Goal: Communication & Community: Connect with others

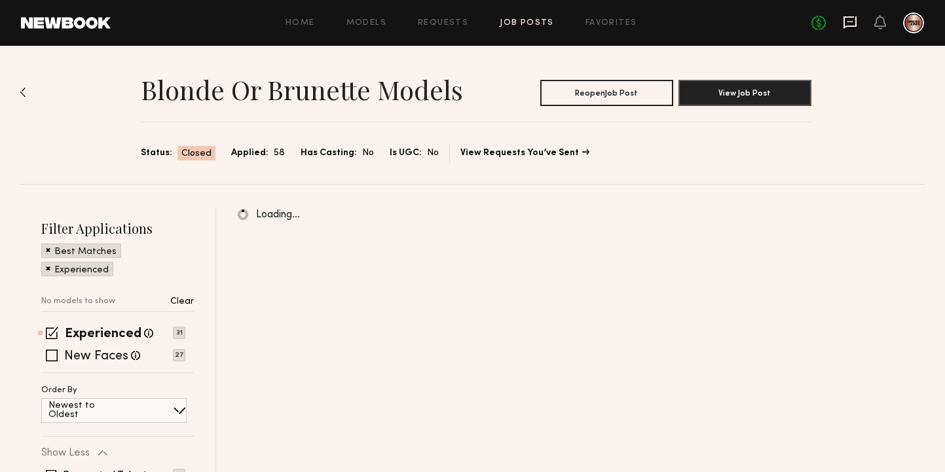
click at [844, 20] on icon at bounding box center [850, 22] width 13 height 12
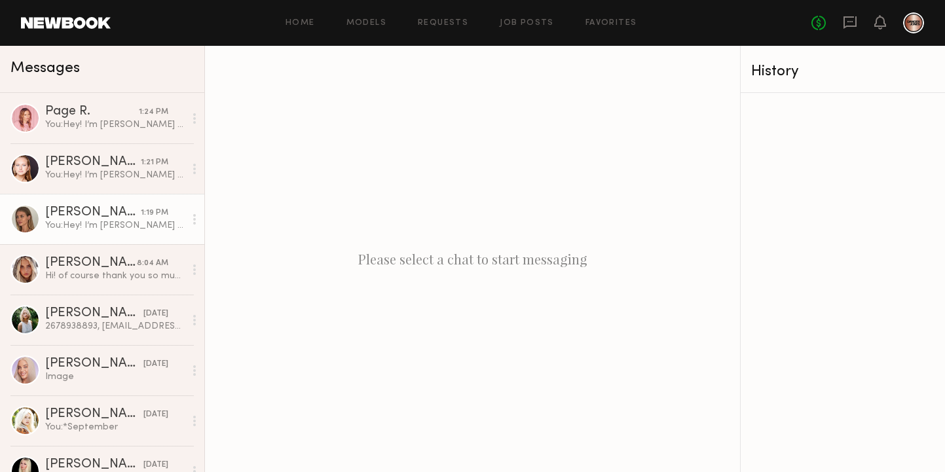
click at [75, 223] on div "You: Hey! I’m [PERSON_NAME] (@doug_theo on Instagram), Director of Education at…" at bounding box center [115, 225] width 140 height 12
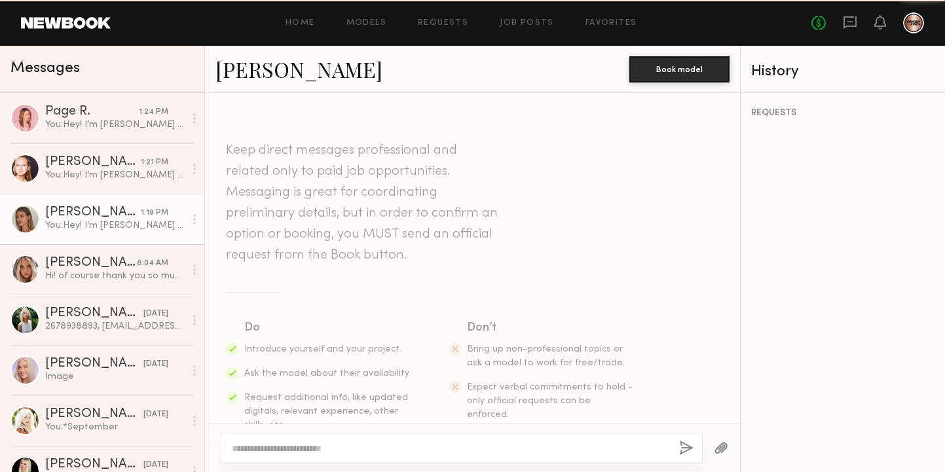
scroll to position [407, 0]
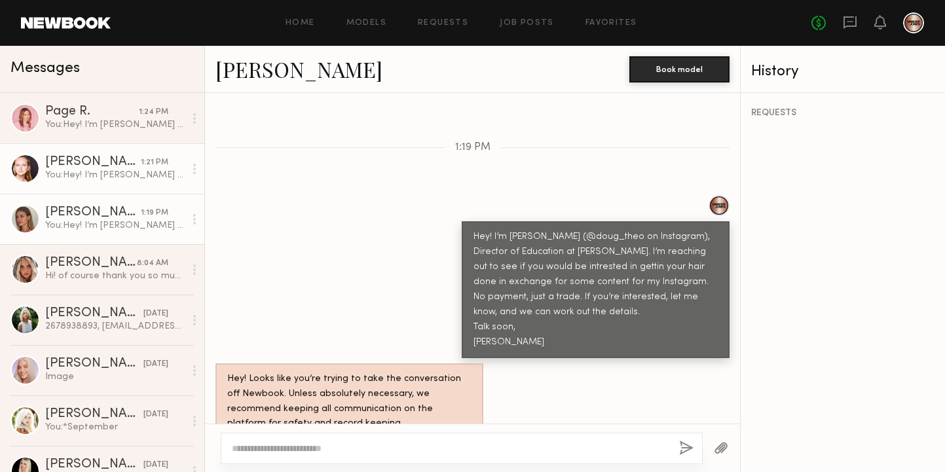
click at [105, 181] on div "You: Hey! I’m [PERSON_NAME] (@doug_theo on Instagram), Director of Education at…" at bounding box center [115, 175] width 140 height 12
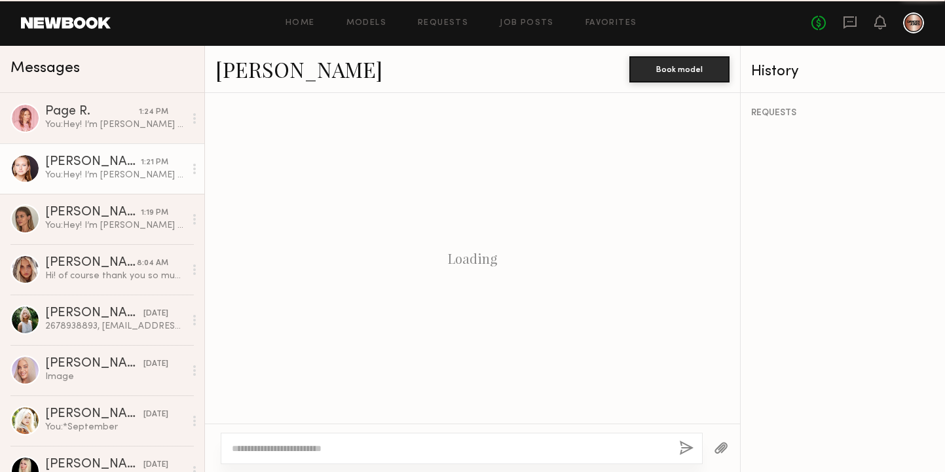
scroll to position [407, 0]
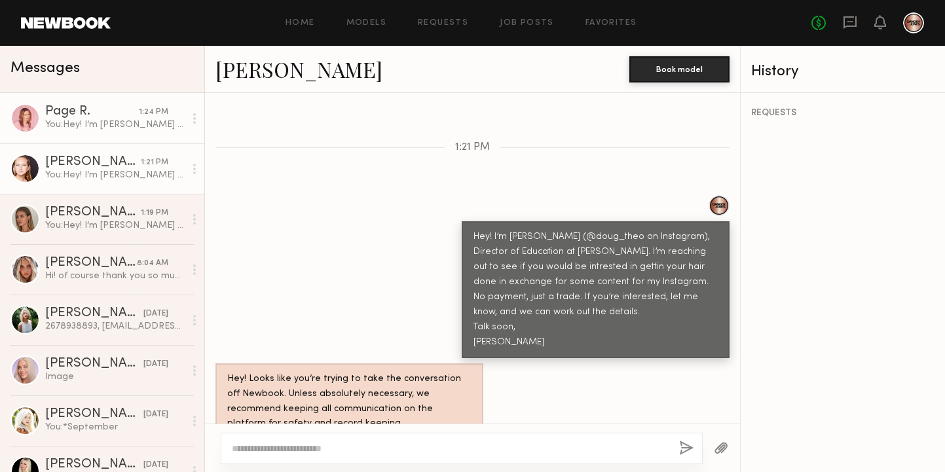
click at [113, 124] on div "You: Hey! I’m [PERSON_NAME] (@doug_theo on Instagram), Director of Education at…" at bounding box center [115, 125] width 140 height 12
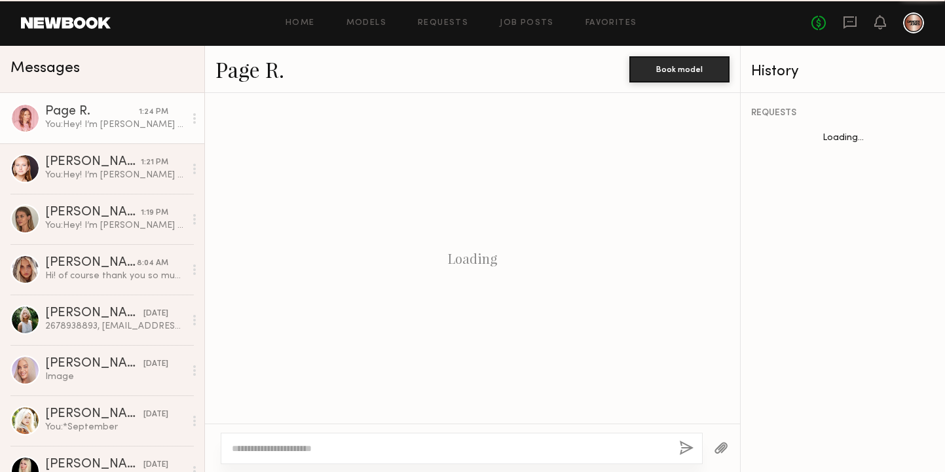
scroll to position [407, 0]
